Goal: Communication & Community: Share content

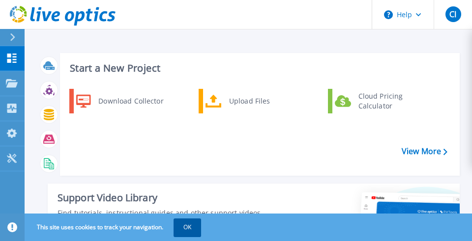
click at [192, 223] on button "OK" at bounding box center [188, 228] width 28 height 18
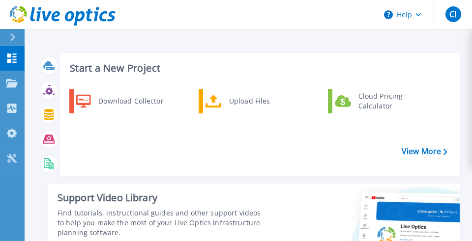
click at [177, 133] on div "Download Collector Upload Files Cloud Pricing Calculator" at bounding box center [258, 129] width 393 height 85
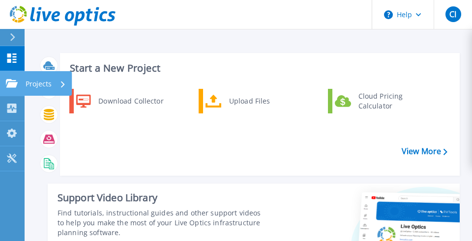
click at [45, 86] on p "Projects" at bounding box center [39, 84] width 26 height 26
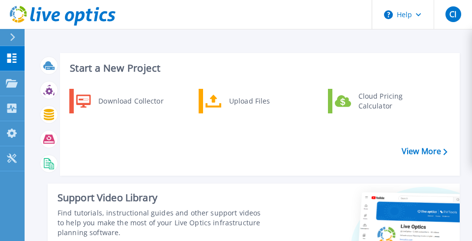
click at [195, 140] on div "Download Collector Upload Files Cloud Pricing Calculator" at bounding box center [258, 129] width 393 height 85
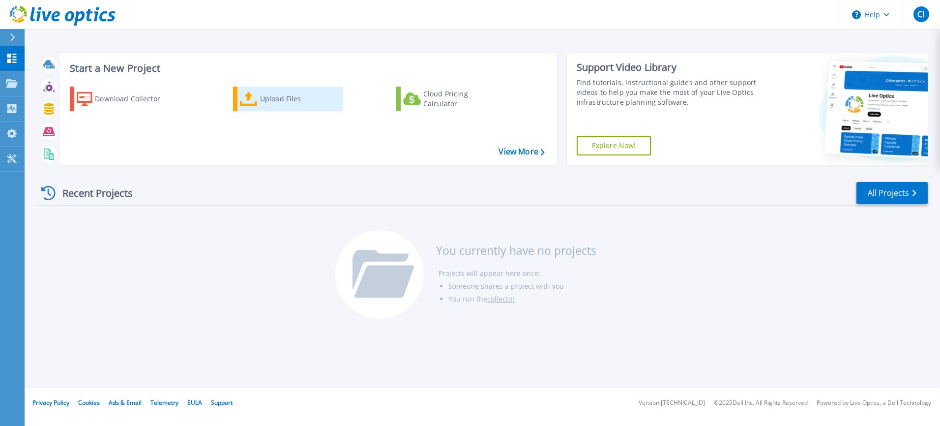
click at [268, 103] on div "Upload Files" at bounding box center [299, 99] width 79 height 20
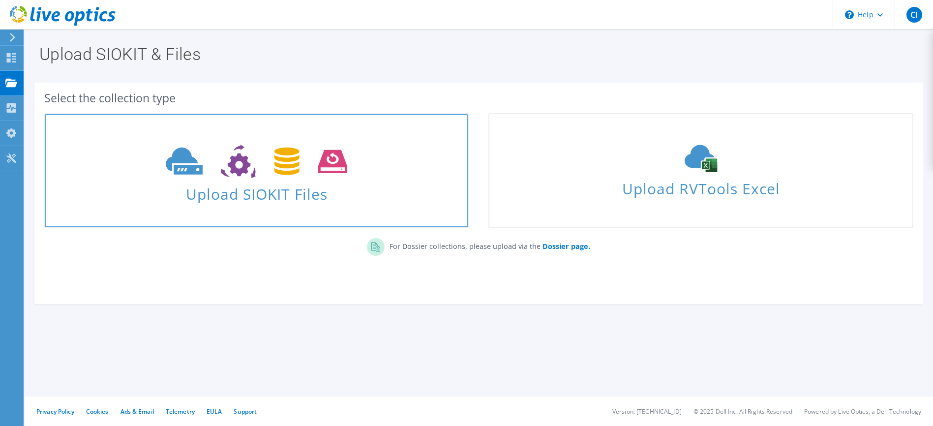
click at [320, 168] on use at bounding box center [256, 162] width 181 height 34
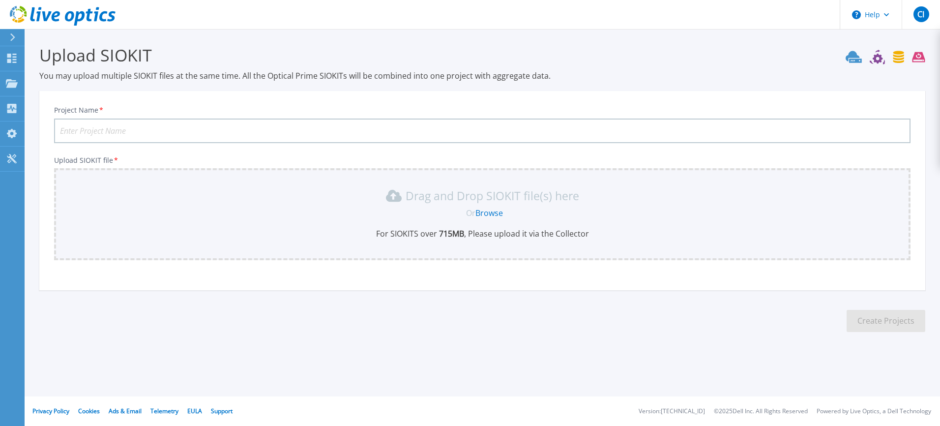
click at [234, 128] on input "Project Name *" at bounding box center [482, 130] width 856 height 25
click at [84, 131] on input "Project Name *" at bounding box center [482, 130] width 856 height 25
paste input "CICCUK-Office"
type input "CICCUK-Office"
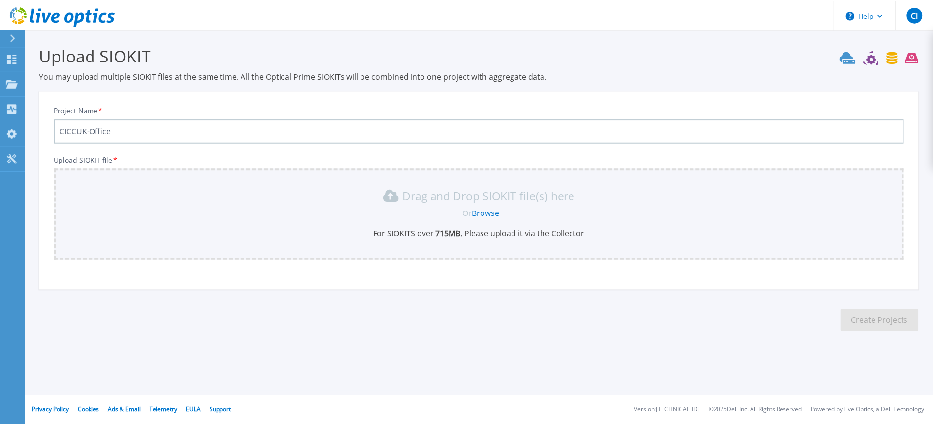
scroll to position [13, 0]
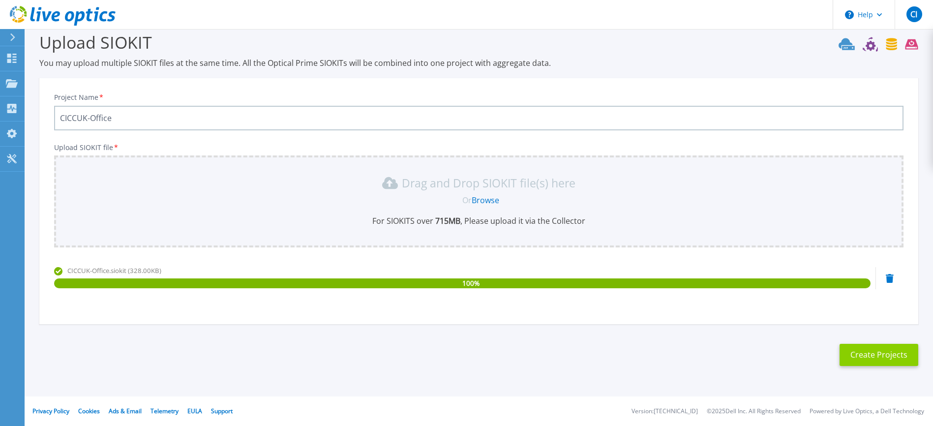
click at [854, 359] on button "Create Projects" at bounding box center [878, 355] width 79 height 22
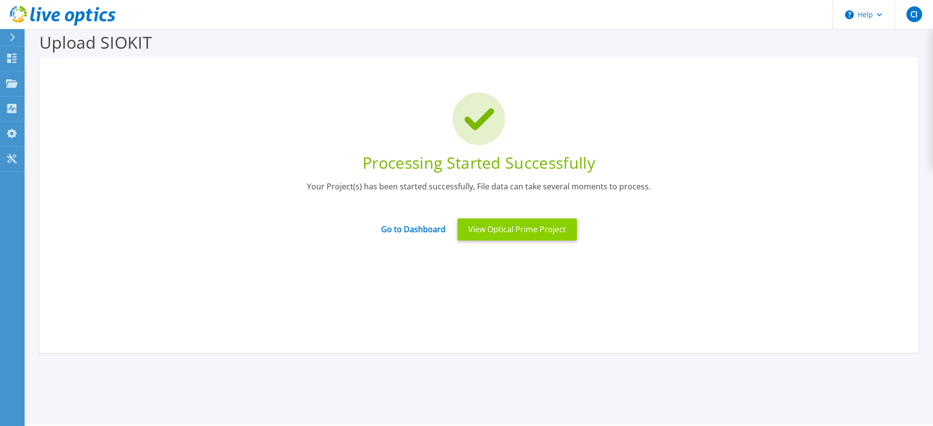
click at [501, 230] on button "View Optical Prime Project" at bounding box center [516, 229] width 119 height 22
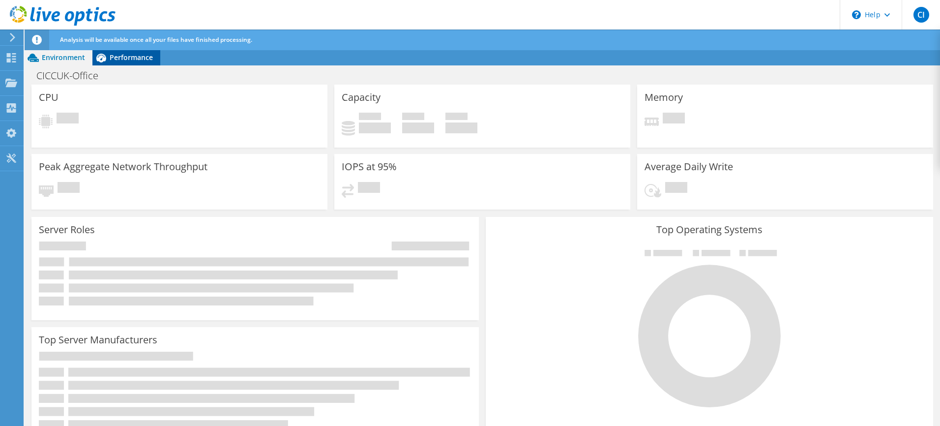
click at [129, 58] on span "Performance" at bounding box center [131, 57] width 43 height 9
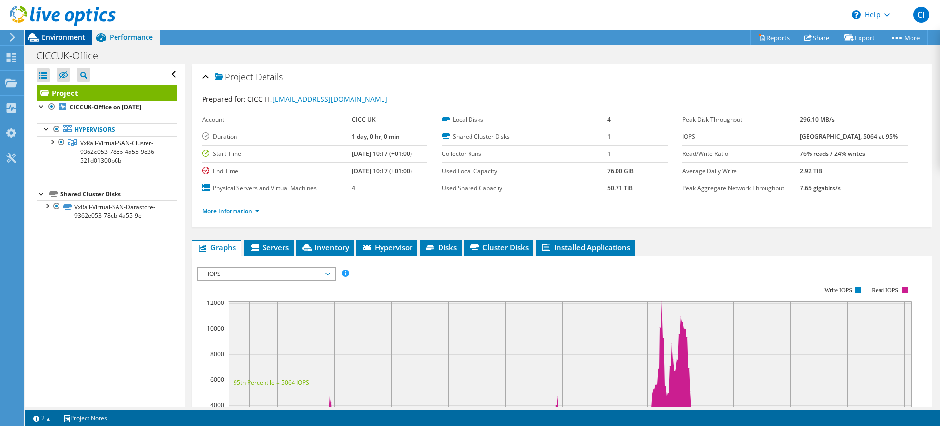
click at [46, 37] on span "Environment" at bounding box center [63, 36] width 43 height 9
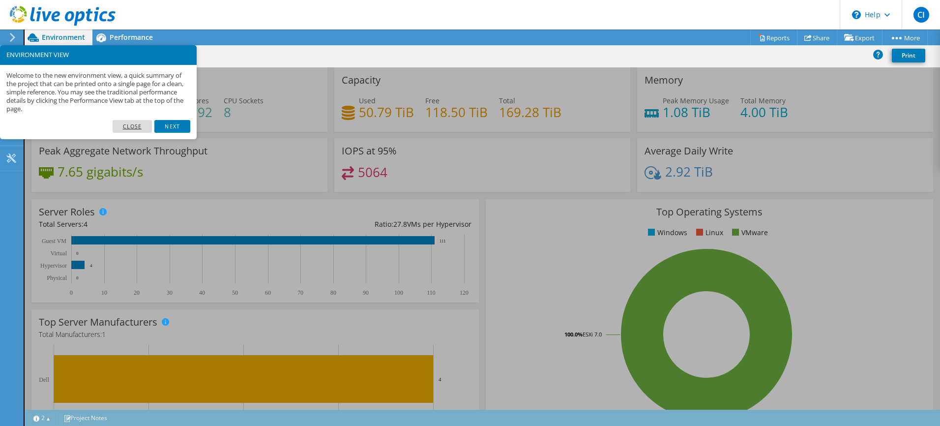
click at [131, 127] on link "Close" at bounding box center [133, 126] width 40 height 13
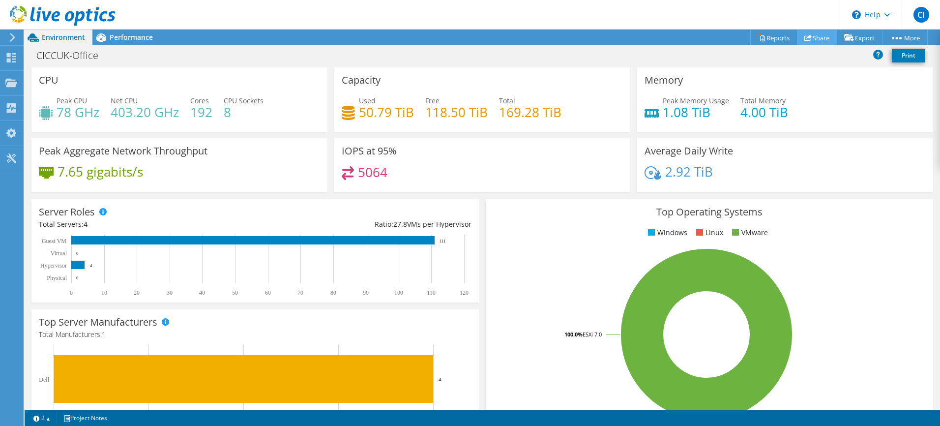
click at [805, 33] on link "Share" at bounding box center [817, 37] width 40 height 15
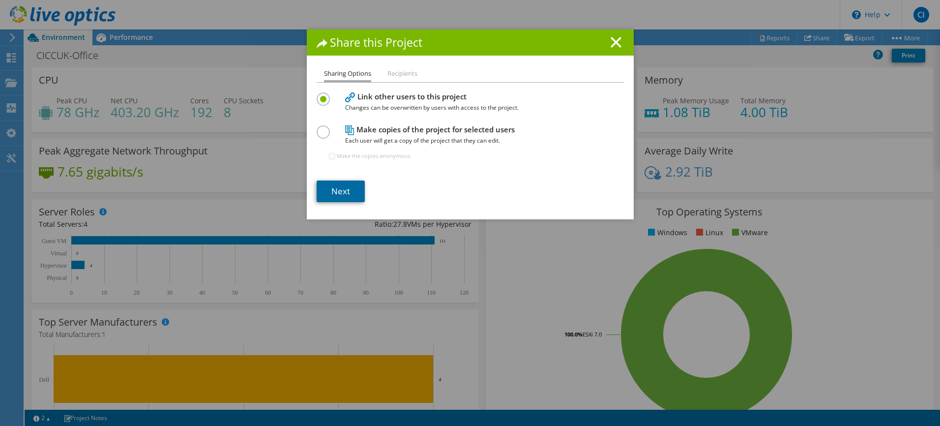
click at [331, 191] on link "Next" at bounding box center [341, 191] width 48 height 22
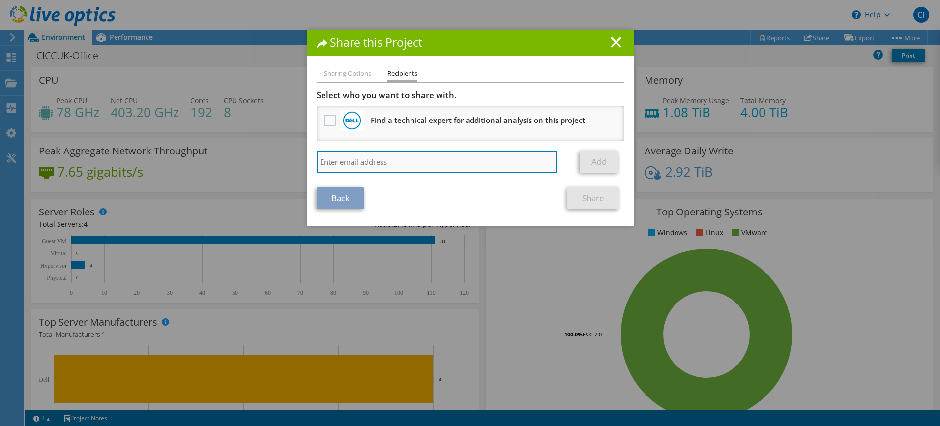
click at [391, 155] on input "search" at bounding box center [437, 162] width 241 height 22
paste input "CICCUK-Office"
click at [419, 165] on input "CICCUK-Office" at bounding box center [437, 162] width 241 height 22
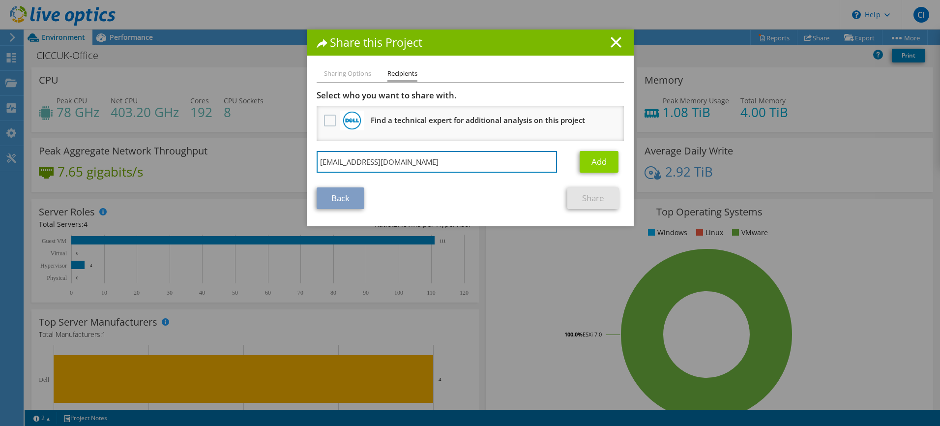
type input "[EMAIL_ADDRESS][DOMAIN_NAME]"
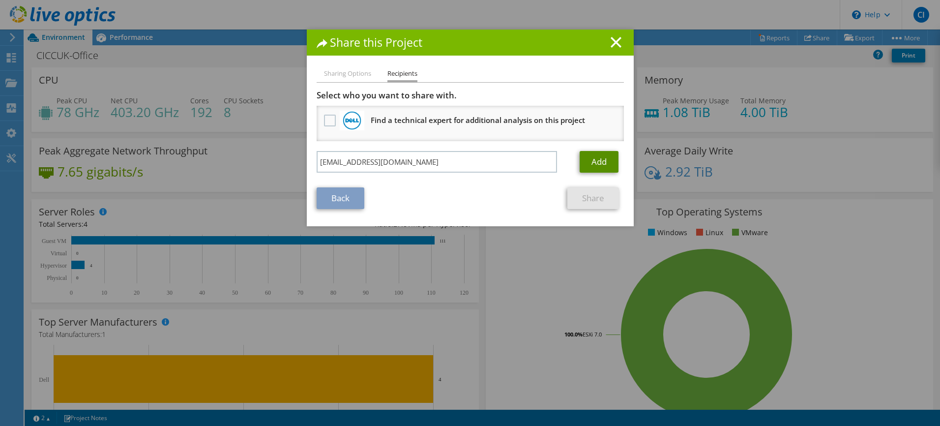
click at [592, 159] on link "Add" at bounding box center [599, 162] width 39 height 22
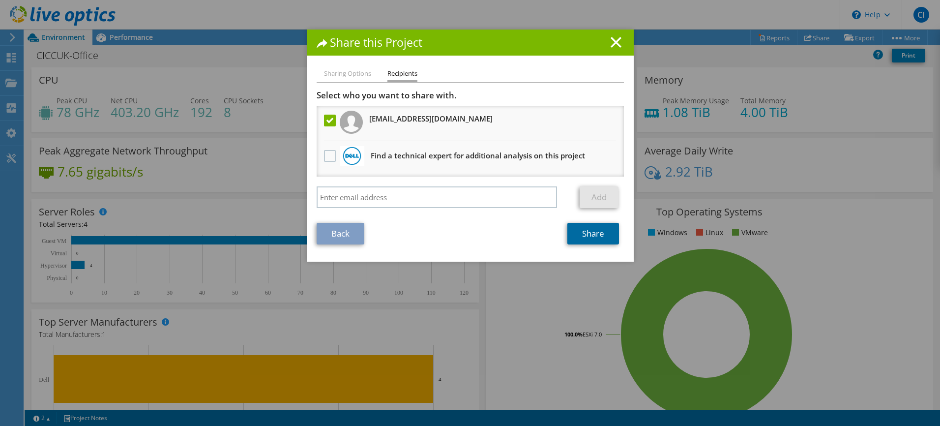
click at [581, 237] on link "Share" at bounding box center [593, 234] width 52 height 22
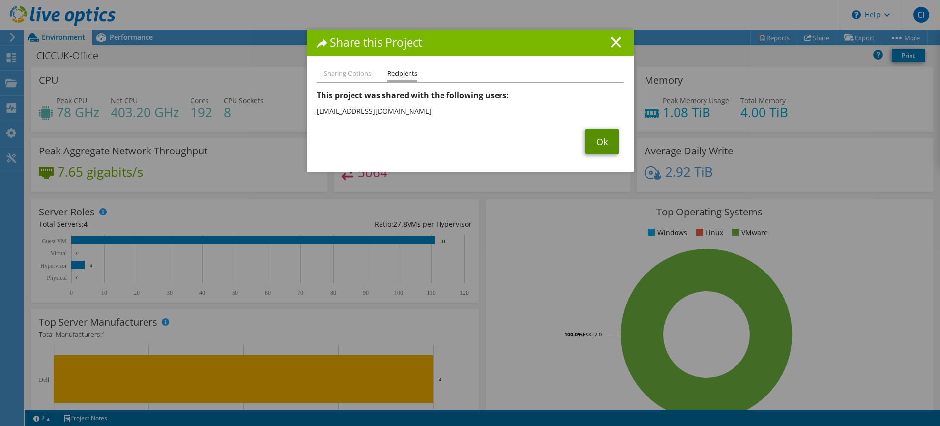
click at [598, 140] on link "Ok" at bounding box center [602, 142] width 34 height 26
